Goal: Register for event/course

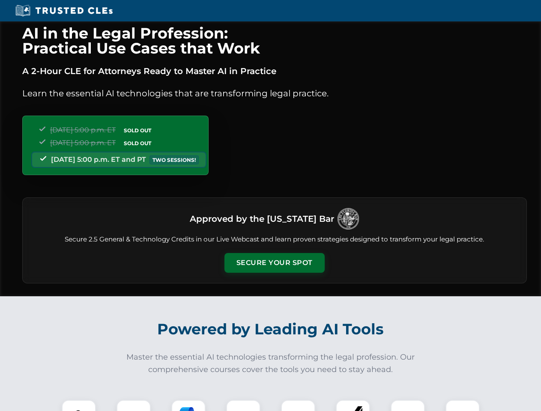
click at [274, 263] on button "Secure Your Spot" at bounding box center [274, 263] width 100 height 20
click at [79, 406] on img at bounding box center [78, 417] width 25 height 25
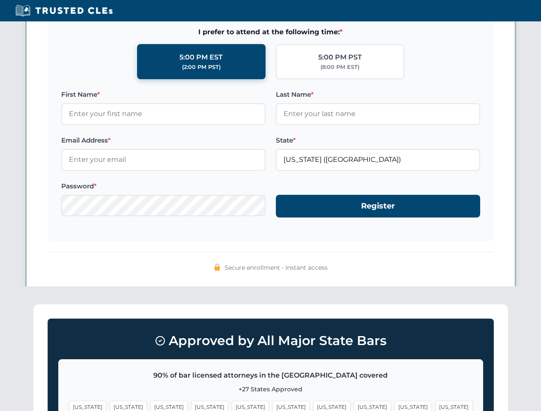
click at [313, 406] on span "[US_STATE]" at bounding box center [331, 407] width 37 height 12
click at [394, 406] on span "[US_STATE]" at bounding box center [412, 407] width 37 height 12
